Goal: Task Accomplishment & Management: Manage account settings

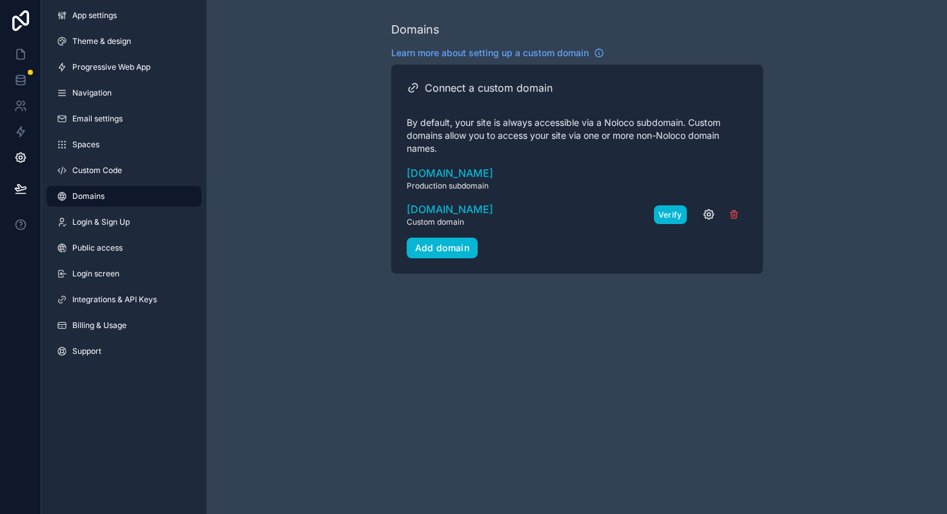
click at [670, 212] on button "Verify" at bounding box center [670, 214] width 33 height 19
click at [601, 55] on icon "scrollable content" at bounding box center [599, 53] width 10 height 10
click at [713, 214] on icon "scrollable content" at bounding box center [709, 215] width 10 height 10
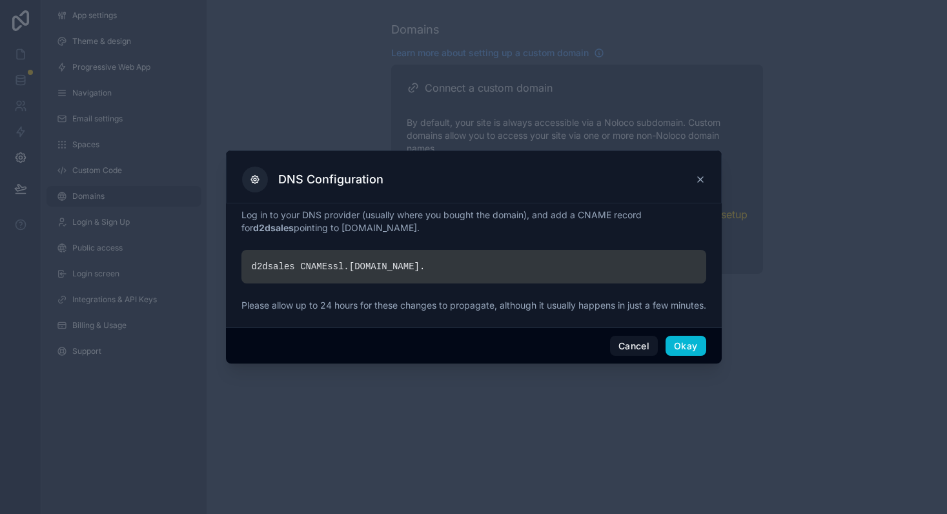
click at [700, 175] on icon at bounding box center [700, 179] width 10 height 10
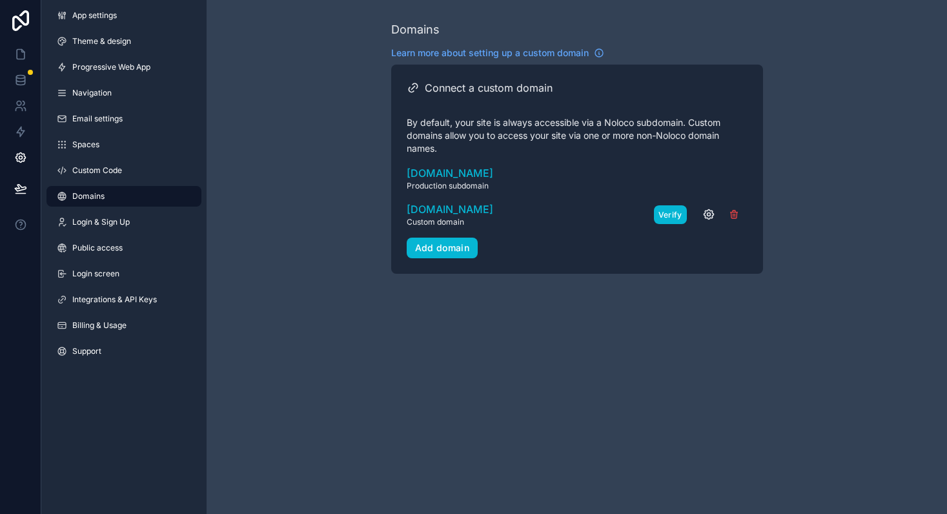
click at [673, 214] on button "Verify" at bounding box center [670, 214] width 33 height 19
click at [118, 228] on link "Login & Sign Up" at bounding box center [123, 222] width 155 height 21
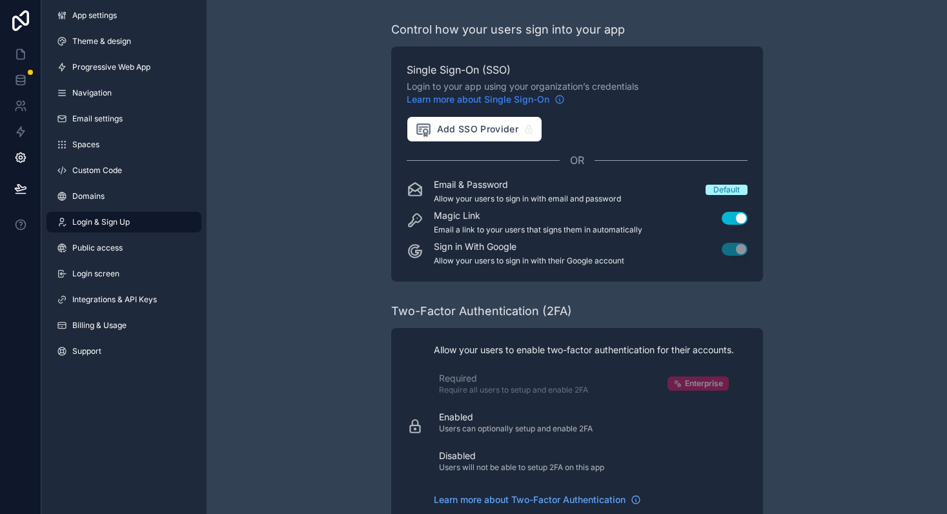
click at [498, 101] on span "Learn more about Single Sign-On" at bounding box center [478, 99] width 143 height 13
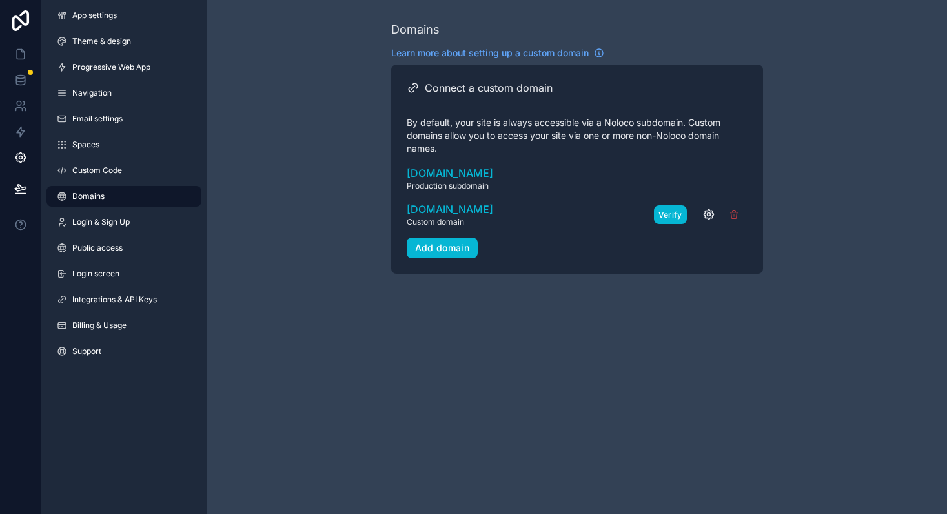
click at [674, 213] on button "Verify" at bounding box center [670, 214] width 33 height 19
click at [25, 12] on icon at bounding box center [20, 20] width 17 height 21
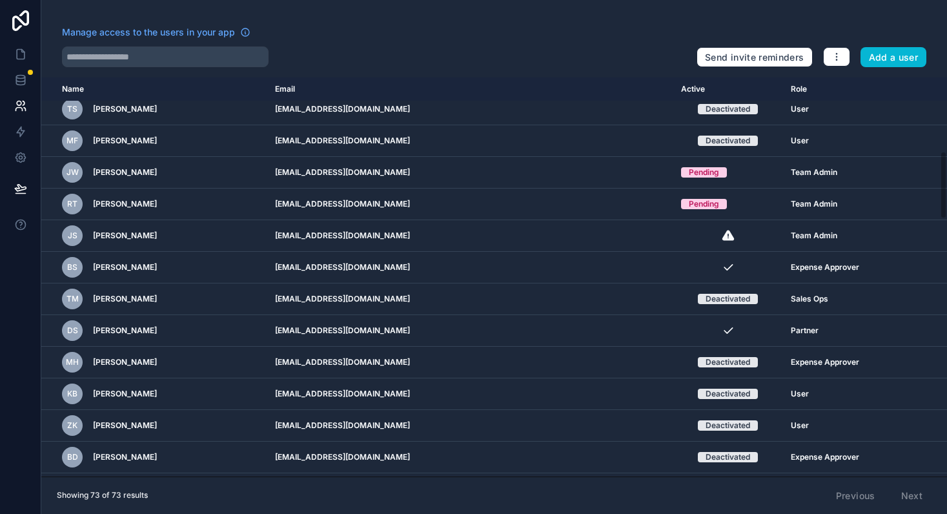
scroll to position [68, 0]
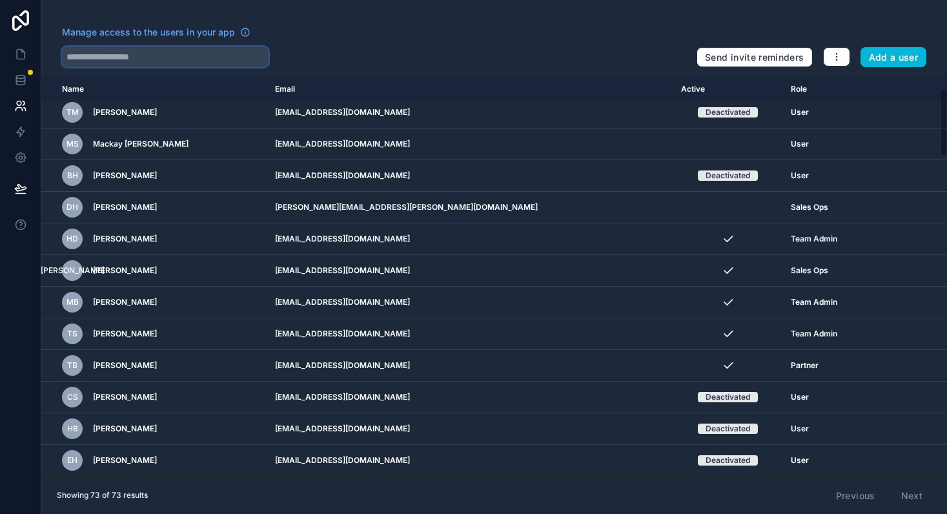
click at [127, 64] on input "text" at bounding box center [165, 56] width 207 height 21
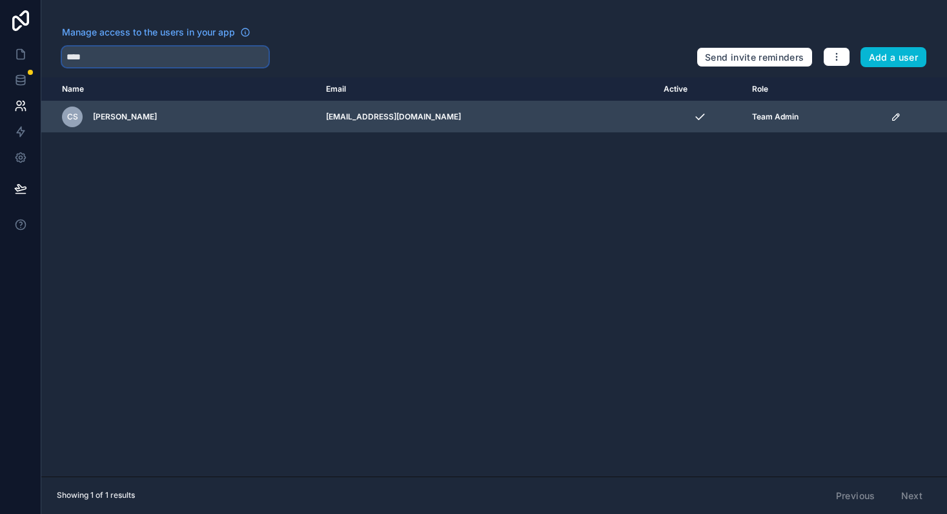
type input "****"
click at [893, 119] on icon "scrollable content" at bounding box center [896, 117] width 6 height 6
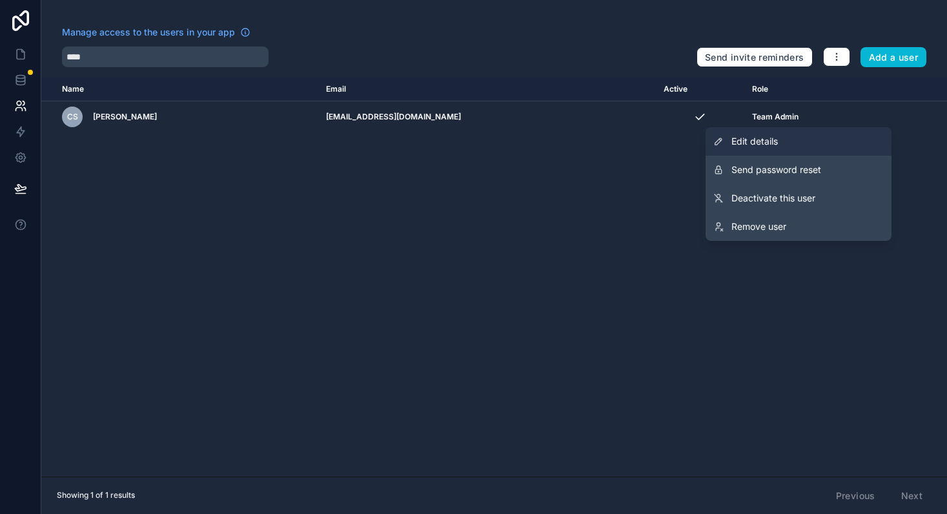
click at [775, 138] on span "Edit details" at bounding box center [755, 141] width 46 height 13
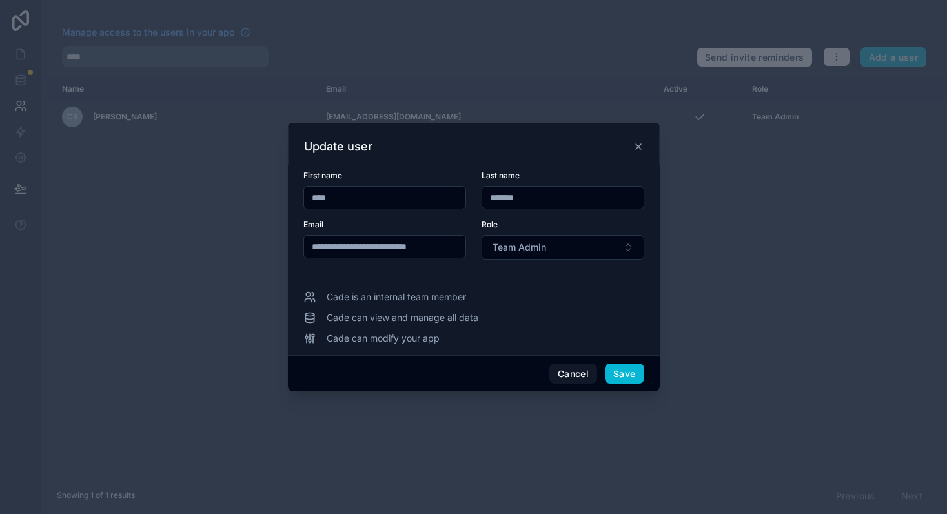
click at [640, 145] on icon at bounding box center [638, 146] width 10 height 10
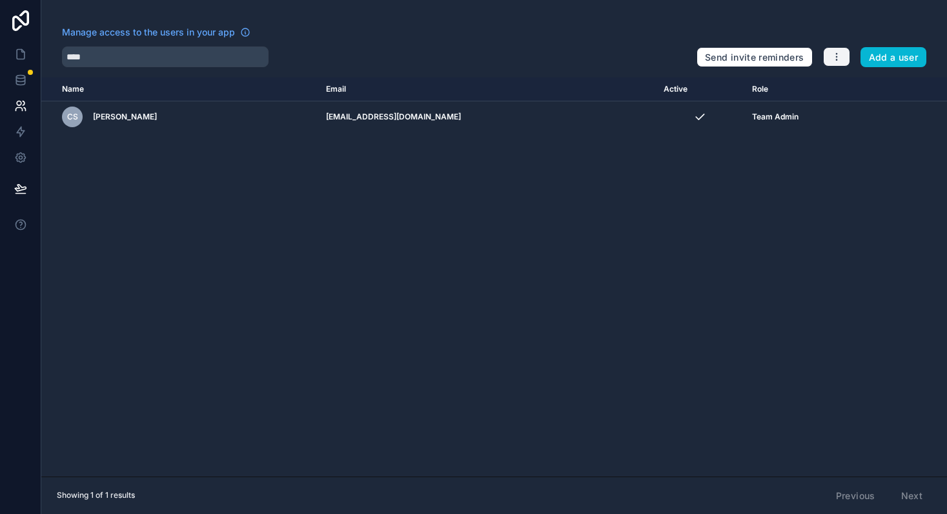
click at [833, 59] on icon "button" at bounding box center [837, 57] width 10 height 10
click at [531, 41] on div "Manage access to the users in your app" at bounding box center [374, 36] width 624 height 21
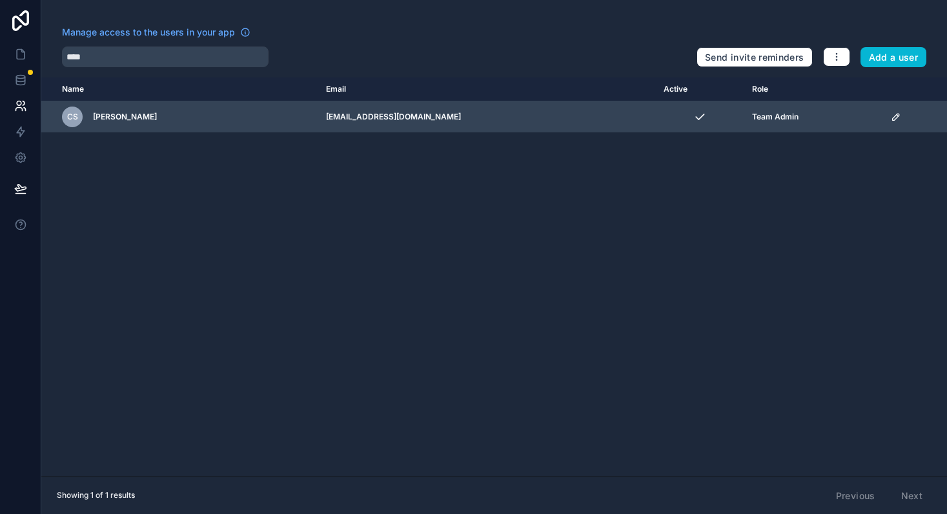
click at [110, 118] on span "[PERSON_NAME]" at bounding box center [125, 117] width 64 height 10
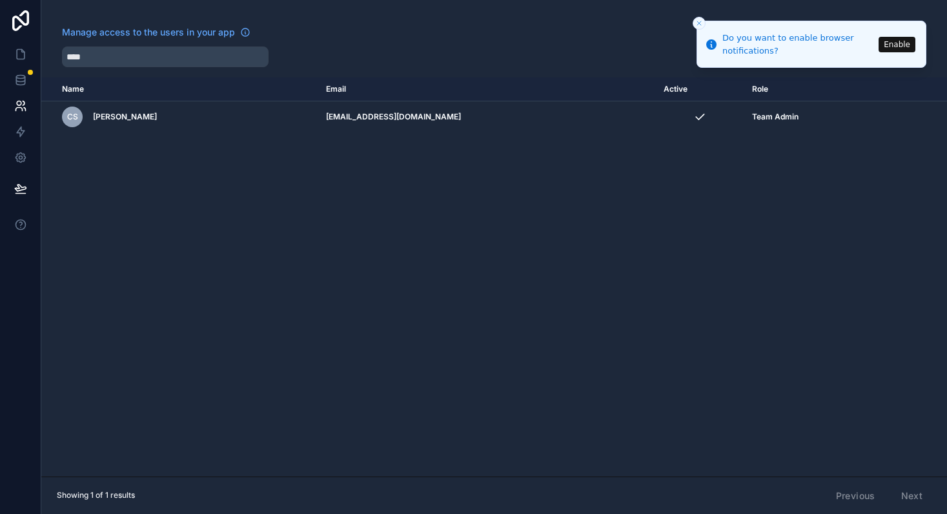
click at [697, 24] on icon "Close toast" at bounding box center [699, 23] width 8 height 8
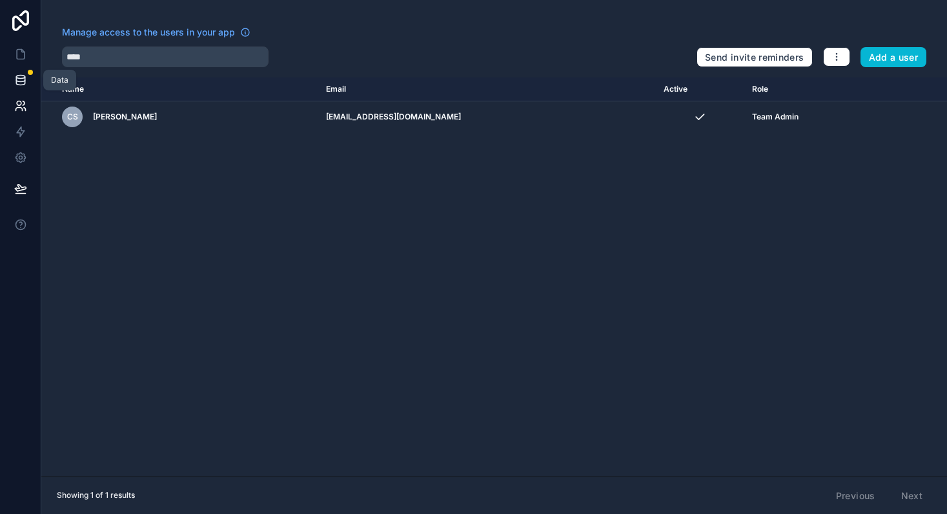
click at [21, 80] on icon at bounding box center [20, 80] width 13 height 13
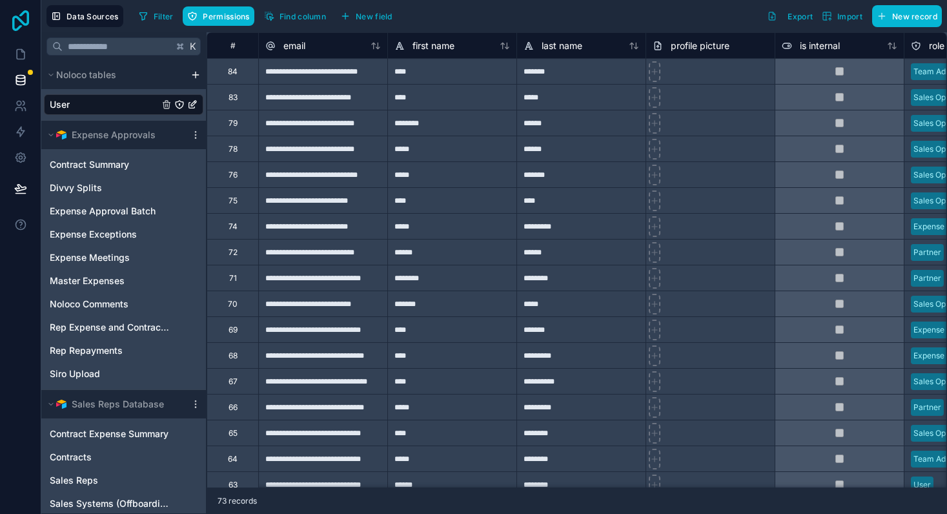
click at [19, 23] on icon at bounding box center [21, 20] width 26 height 21
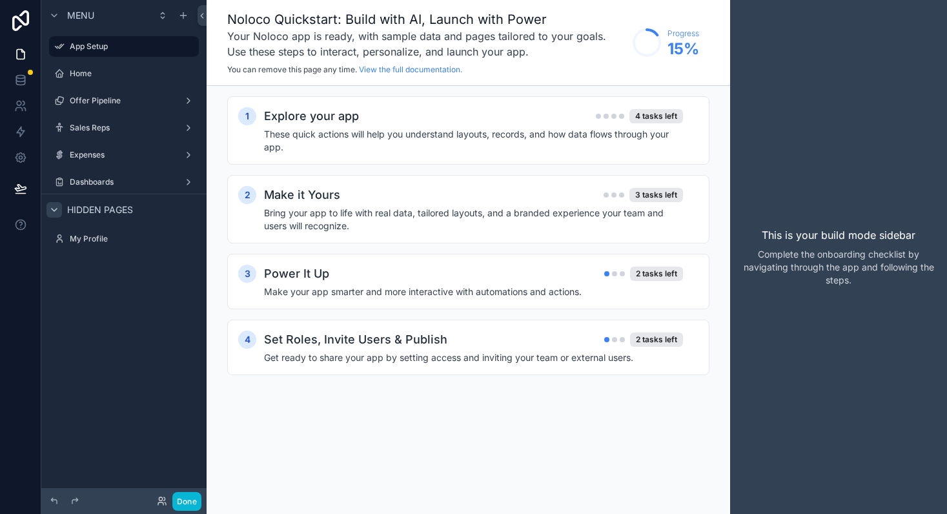
click at [50, 209] on icon "scrollable content" at bounding box center [54, 210] width 10 height 10
click at [23, 159] on icon at bounding box center [20, 158] width 10 height 10
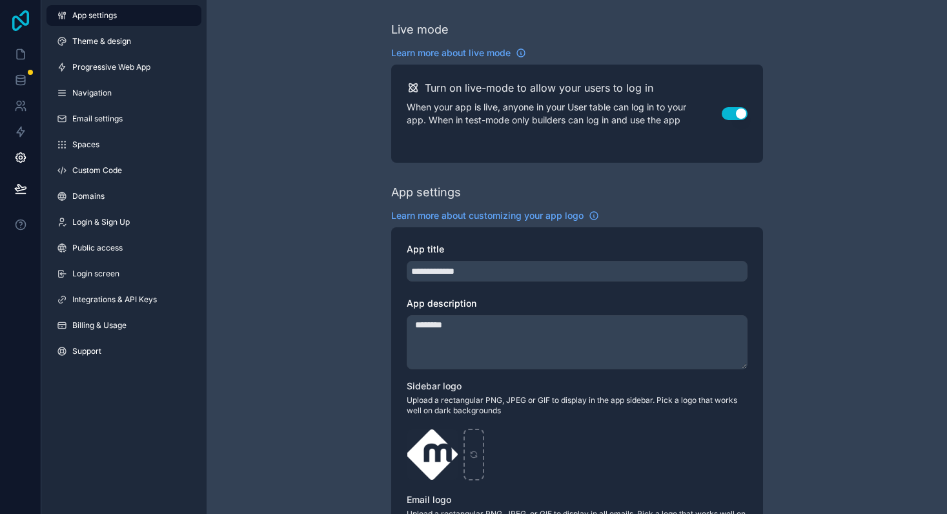
click at [22, 20] on icon at bounding box center [21, 20] width 26 height 21
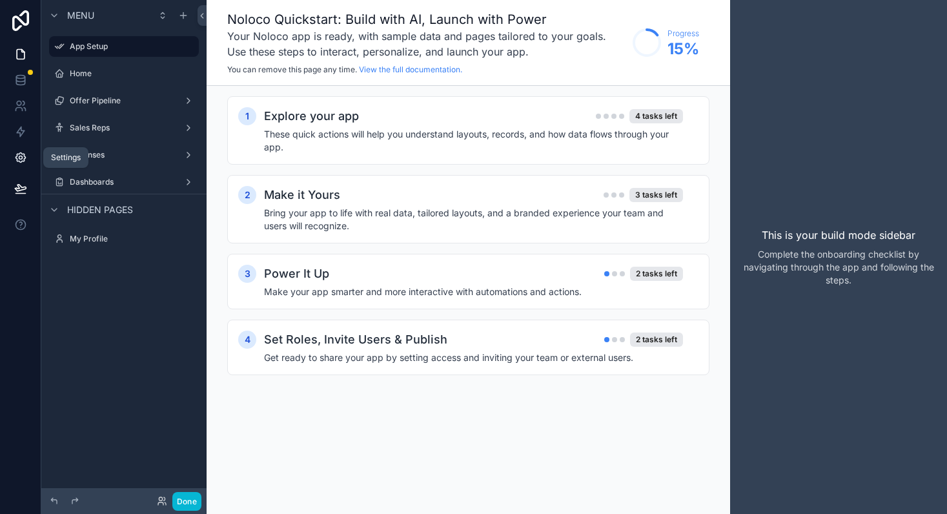
click at [23, 159] on icon at bounding box center [20, 157] width 13 height 13
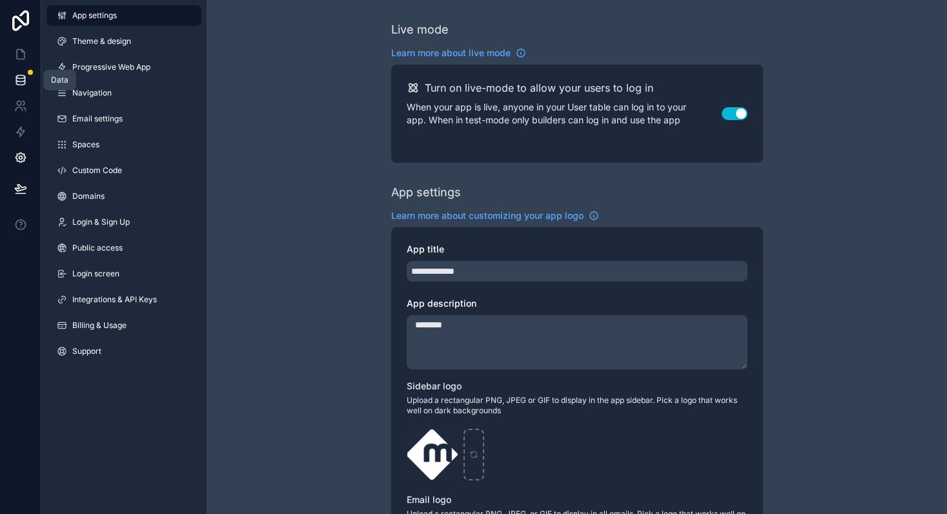
click at [14, 79] on icon at bounding box center [20, 80] width 13 height 13
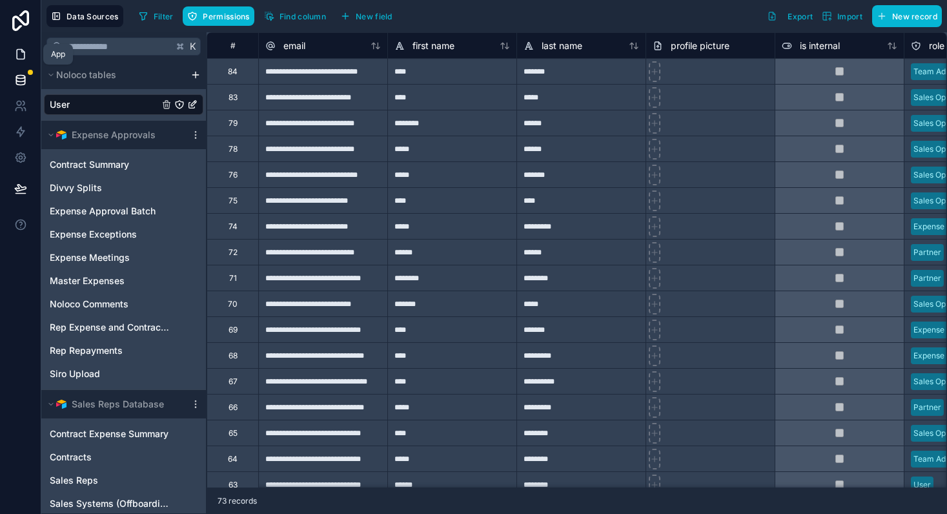
click at [21, 54] on icon at bounding box center [20, 54] width 13 height 13
